Goal: Task Accomplishment & Management: Manage account settings

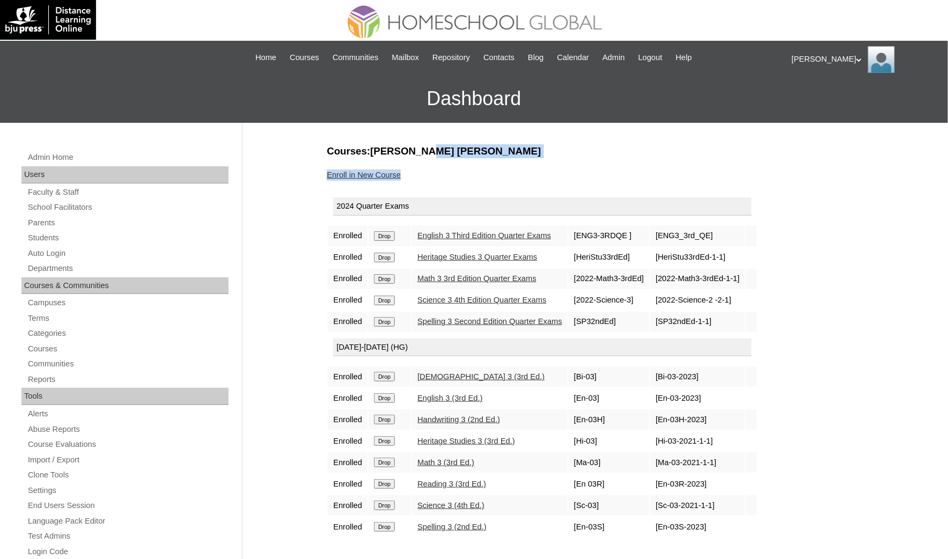
drag, startPoint x: 426, startPoint y: 153, endPoint x: 513, endPoint y: 158, distance: 87.0
click at [513, 158] on div "Courses:Hernandez Robert Tristan Enroll in New Course 2024 Quarter Exams Enroll…" at bounding box center [589, 503] width 536 height 718
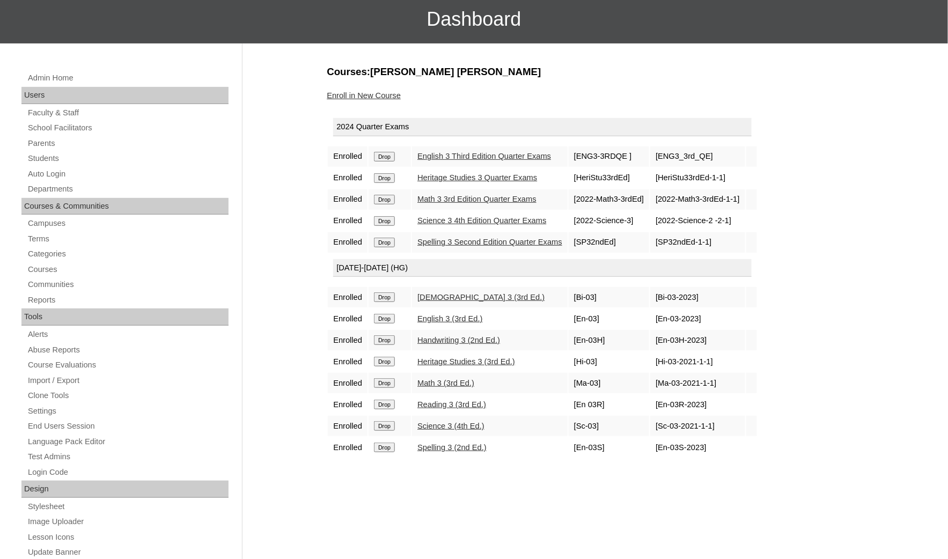
scroll to position [80, 0]
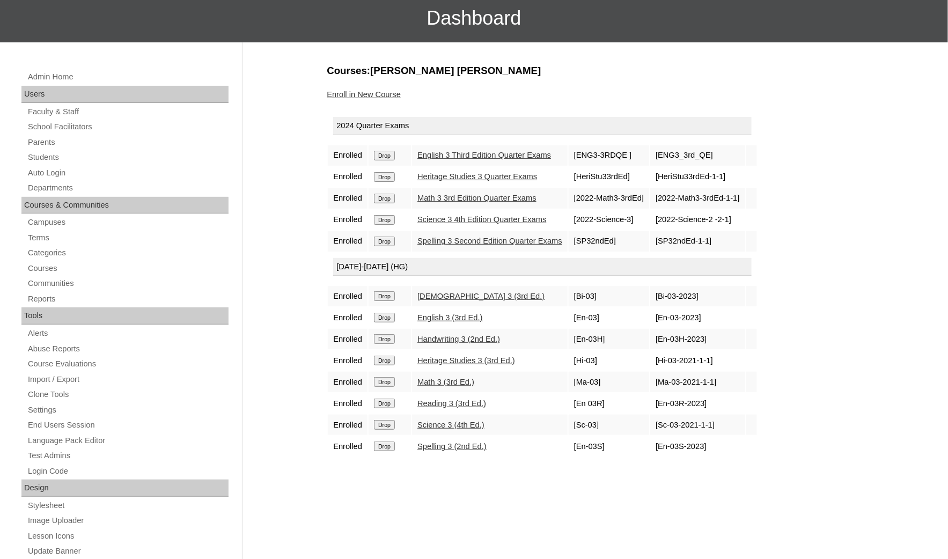
click at [551, 539] on div "Courses:Hernandez Robert Tristan Enroll in New Course 2024 Quarter Exams Enroll…" at bounding box center [589, 423] width 536 height 718
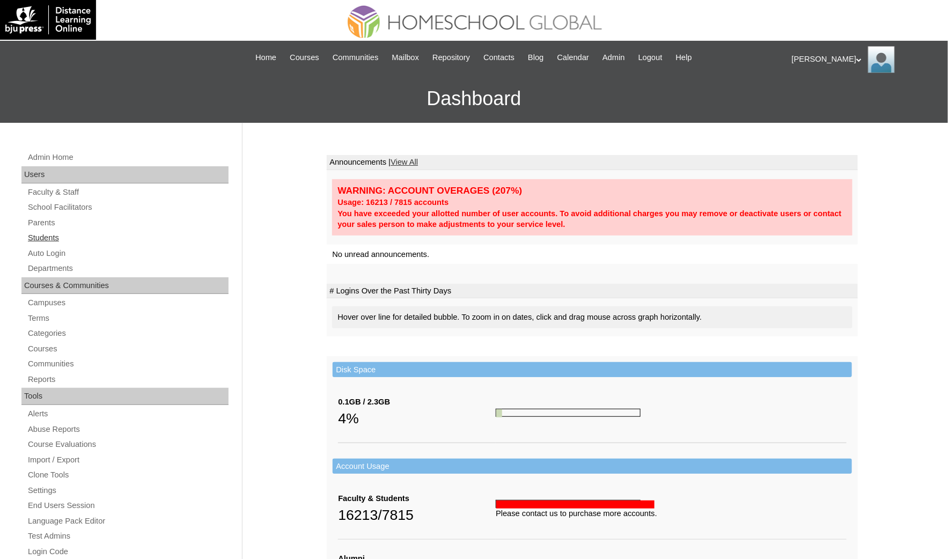
click at [58, 232] on link "Students" at bounding box center [128, 237] width 202 height 13
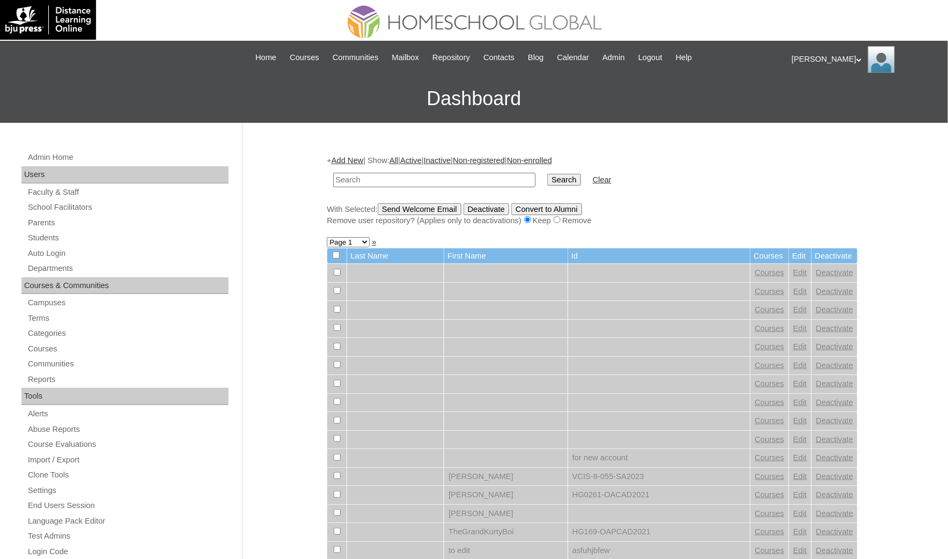
click at [343, 176] on input "text" at bounding box center [434, 180] width 202 height 14
type input "Robert Tristan"
click at [547, 174] on input "Search" at bounding box center [563, 180] width 33 height 12
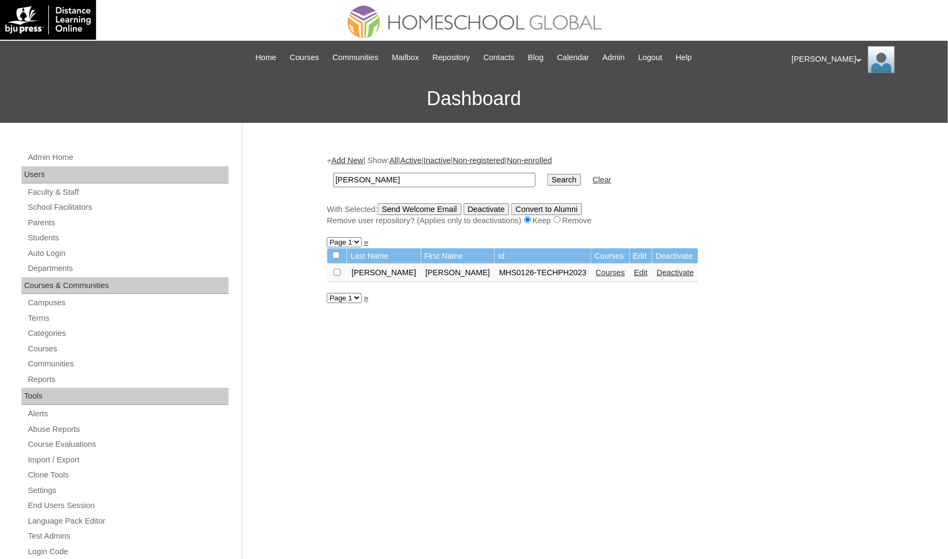
click at [595, 268] on link "Courses" at bounding box center [610, 272] width 30 height 9
